Goal: Task Accomplishment & Management: Manage account settings

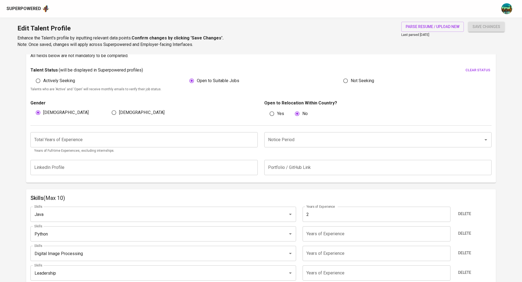
scroll to position [183, 0]
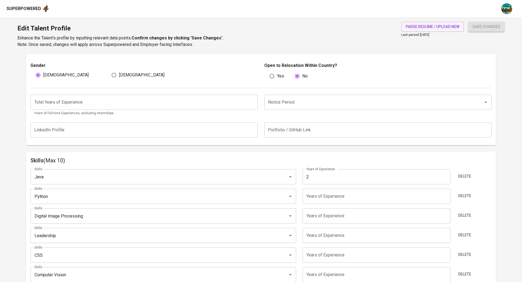
click at [455, 103] on input "Notice Period" at bounding box center [370, 102] width 207 height 10
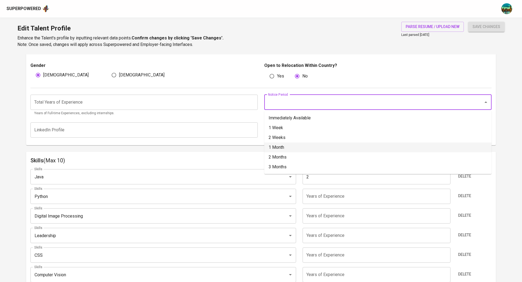
click at [328, 146] on li "1 Month" at bounding box center [377, 148] width 227 height 10
type input "1 Month"
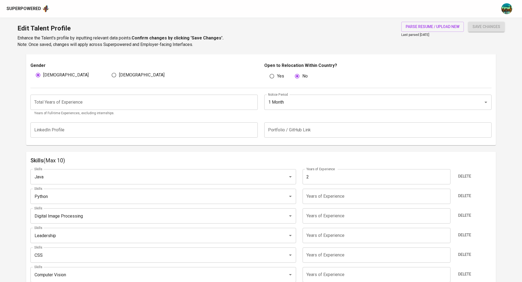
click at [162, 97] on input "number" at bounding box center [143, 102] width 227 height 15
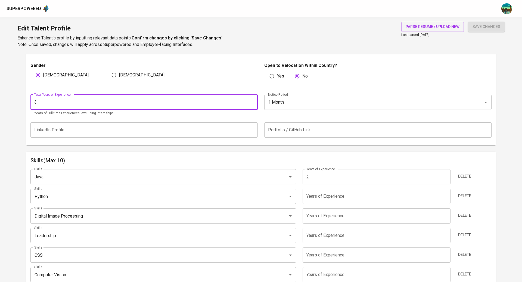
type input "3"
click at [240, 70] on div "[DEMOGRAPHIC_DATA] [DEMOGRAPHIC_DATA]" at bounding box center [143, 75] width 227 height 10
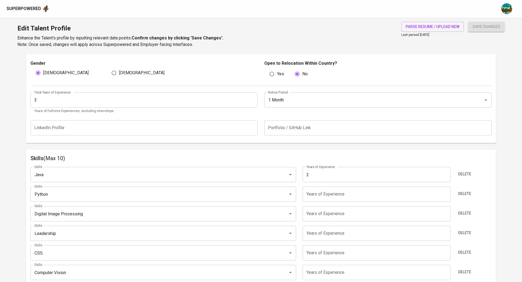
scroll to position [0, 0]
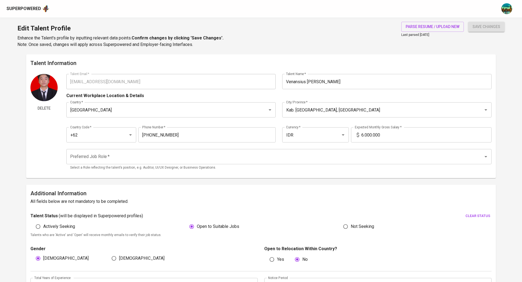
click at [189, 156] on input "Preferred Job Role   *" at bounding box center [271, 157] width 405 height 10
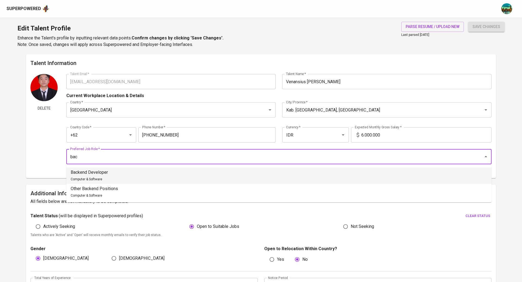
click at [188, 176] on li "Backend Developer Computer & Software" at bounding box center [279, 176] width 426 height 16
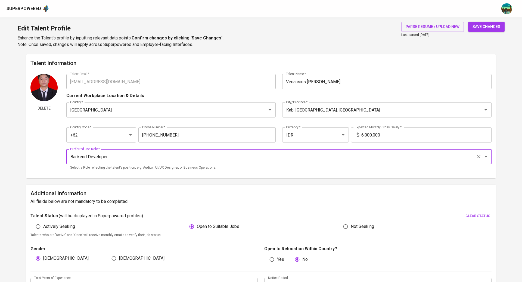
type input "Backend Developer"
click at [482, 28] on span "save changes" at bounding box center [487, 26] width 28 height 7
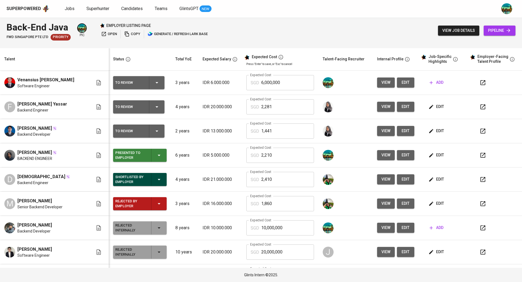
click at [158, 156] on icon "button" at bounding box center [159, 155] width 3 height 1
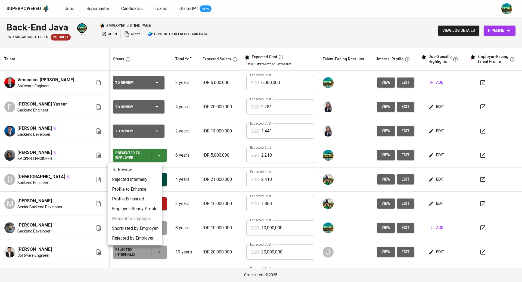
click at [139, 227] on li "Shortlisted by Employer" at bounding box center [135, 229] width 54 height 10
